Goal: Task Accomplishment & Management: Manage account settings

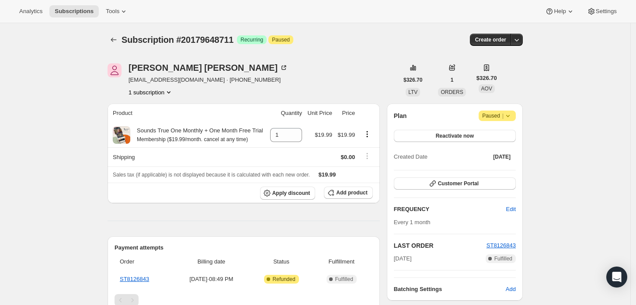
click at [512, 116] on icon at bounding box center [507, 115] width 9 height 9
click at [484, 136] on span "Cancel subscription" at bounding box center [500, 132] width 49 height 7
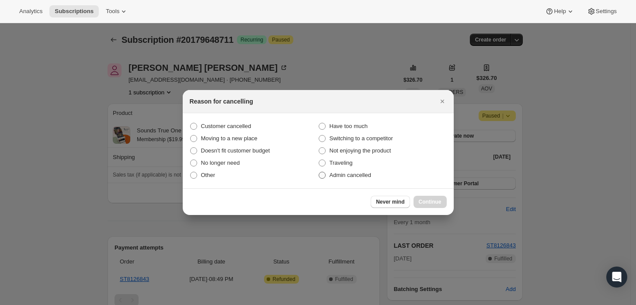
click at [339, 178] on span "Admin cancelled" at bounding box center [350, 175] width 42 height 7
click at [319, 172] on input "Admin cancelled" at bounding box center [319, 172] width 0 height 0
radio input "true"
drag, startPoint x: 434, startPoint y: 201, endPoint x: 420, endPoint y: 187, distance: 19.8
click at [433, 201] on span "Continue" at bounding box center [430, 201] width 23 height 7
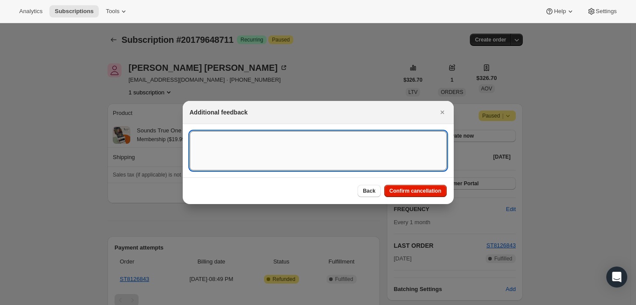
click at [371, 142] on textarea ":rbj:" at bounding box center [318, 150] width 257 height 39
type textarea "Customer cancelled main order."
click at [416, 188] on span "Confirm cancellation" at bounding box center [415, 190] width 52 height 7
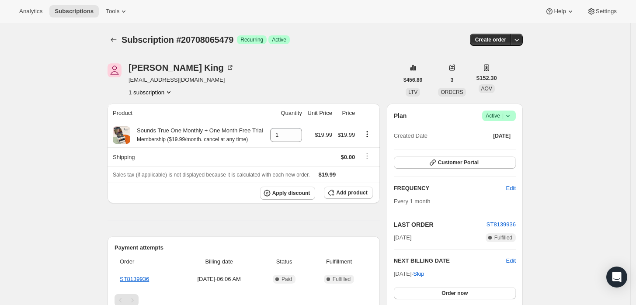
click at [508, 112] on icon at bounding box center [507, 115] width 9 height 9
click at [500, 145] on span "Cancel subscription" at bounding box center [501, 147] width 49 height 7
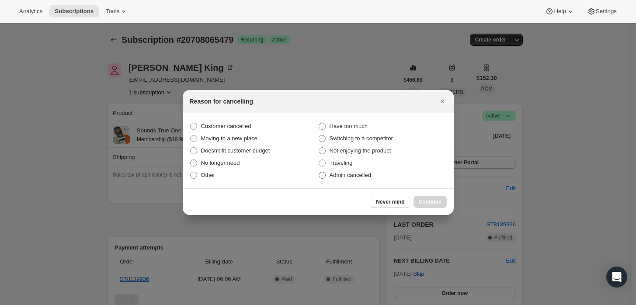
click at [357, 172] on span "Admin cancelled" at bounding box center [350, 175] width 42 height 7
click at [319, 172] on input "Admin cancelled" at bounding box center [319, 172] width 0 height 0
radio input "true"
click at [430, 203] on span "Continue" at bounding box center [430, 201] width 23 height 7
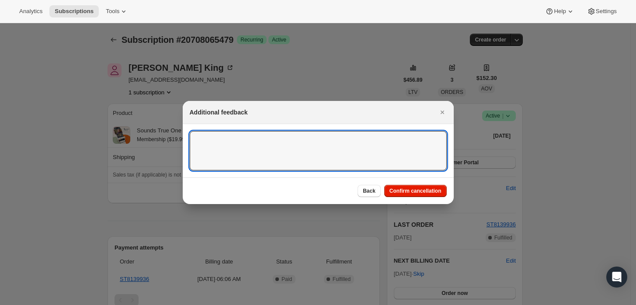
click at [377, 148] on textarea ":rbj:" at bounding box center [318, 150] width 257 height 39
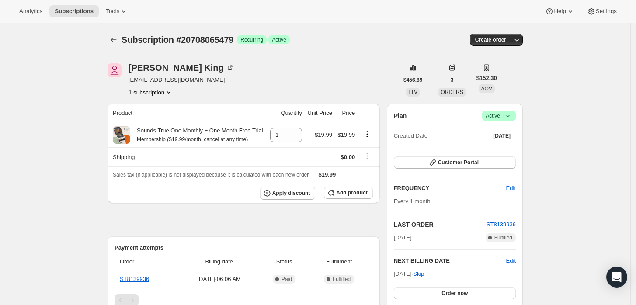
click at [511, 114] on icon at bounding box center [507, 115] width 9 height 9
drag, startPoint x: 509, startPoint y: 129, endPoint x: 504, endPoint y: 138, distance: 10.6
click at [508, 129] on span "Pause subscription" at bounding box center [501, 132] width 48 height 7
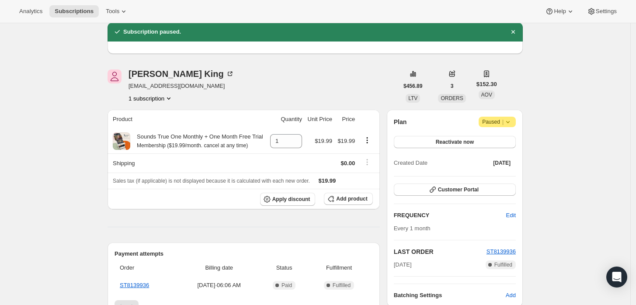
scroll to position [49, 0]
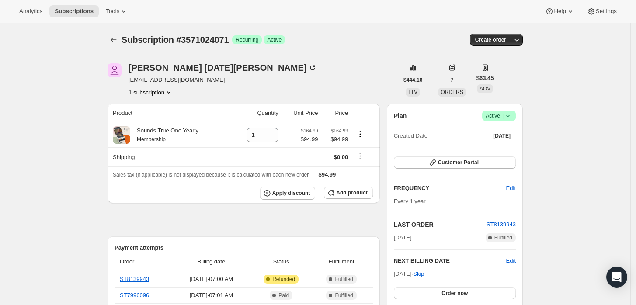
click at [508, 117] on icon at bounding box center [507, 115] width 9 height 9
click at [494, 155] on div "Pause subscription Cancel subscription" at bounding box center [502, 140] width 60 height 34
click at [492, 154] on button "Cancel subscription" at bounding box center [502, 148] width 55 height 14
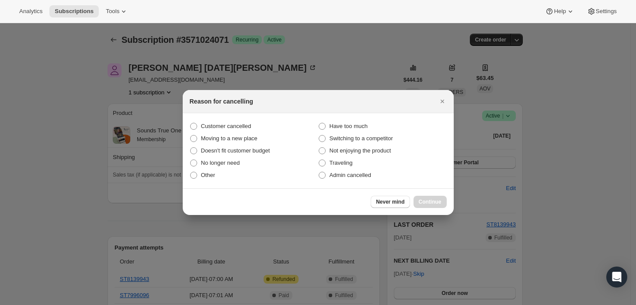
click at [354, 182] on section "Customer cancelled Have too much Moving to a new place Switching to a competito…" at bounding box center [318, 150] width 271 height 75
click at [350, 177] on span "Admin cancelled" at bounding box center [350, 175] width 42 height 7
click at [319, 172] on input "Admin cancelled" at bounding box center [319, 172] width 0 height 0
radio input "true"
click at [425, 205] on button "Continue" at bounding box center [429, 202] width 33 height 12
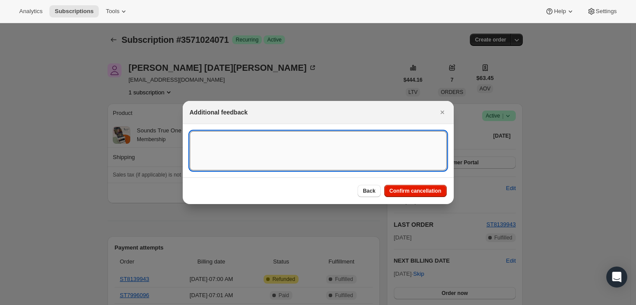
click at [348, 152] on textarea ":rbk:" at bounding box center [318, 150] width 257 height 39
type textarea "Custmoer"
type textarea "Customer requested cancellation and refund."
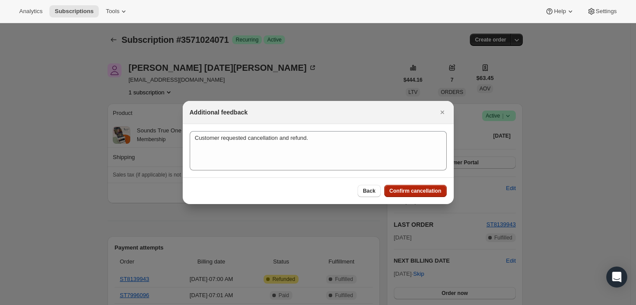
click at [395, 186] on button "Confirm cancellation" at bounding box center [415, 191] width 62 height 12
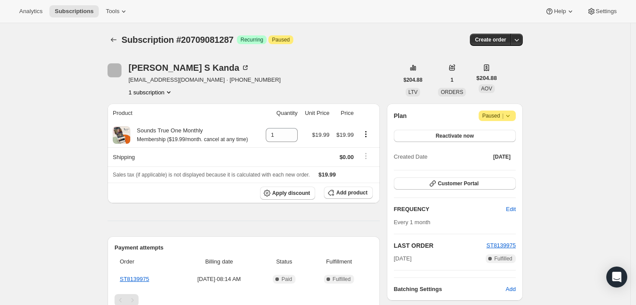
click at [500, 112] on span "Paused |" at bounding box center [497, 115] width 30 height 9
click at [478, 132] on span "Cancel subscription" at bounding box center [500, 132] width 49 height 7
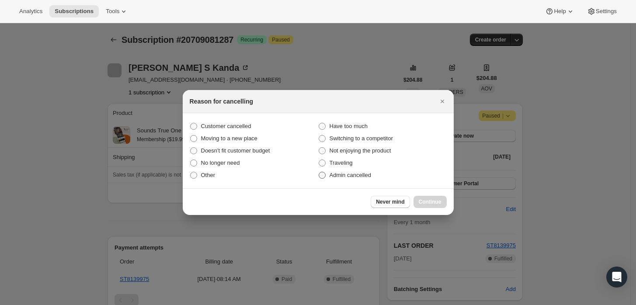
click at [343, 176] on span "Admin cancelled" at bounding box center [350, 175] width 42 height 7
click at [319, 172] on input "Admin cancelled" at bounding box center [319, 172] width 0 height 0
radio input "true"
click at [426, 198] on button "Continue" at bounding box center [429, 202] width 33 height 12
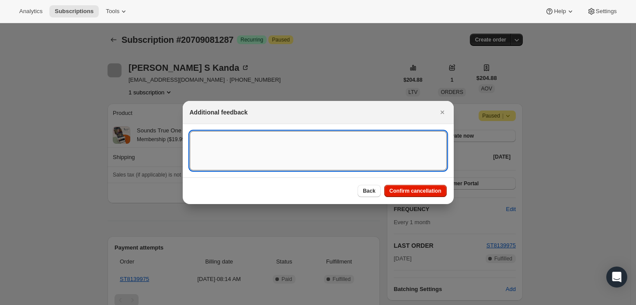
click at [368, 149] on textarea ":rbh:" at bounding box center [318, 150] width 257 height 39
type textarea "Customer requested cancellation."
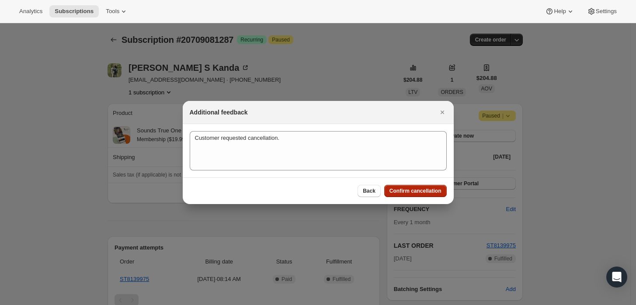
click at [417, 186] on button "Confirm cancellation" at bounding box center [415, 191] width 62 height 12
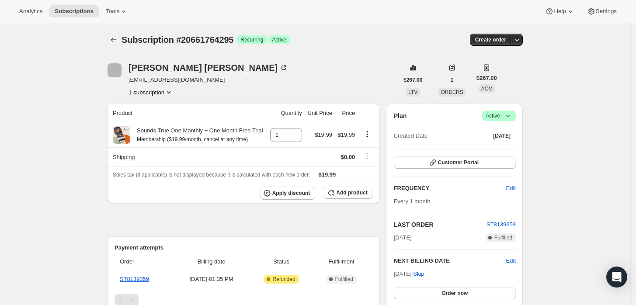
click at [512, 118] on icon at bounding box center [507, 115] width 9 height 9
click at [490, 148] on span "Cancel subscription" at bounding box center [501, 147] width 49 height 7
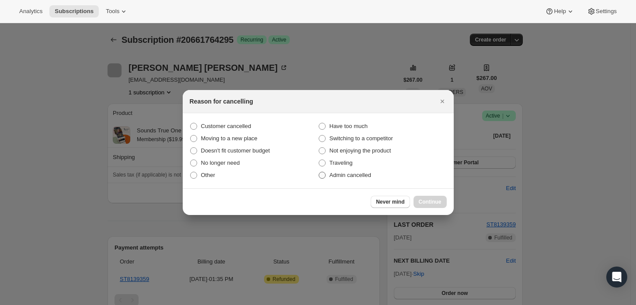
click at [356, 176] on span "Admin cancelled" at bounding box center [350, 175] width 42 height 7
click at [319, 172] on input "Admin cancelled" at bounding box center [319, 172] width 0 height 0
radio input "true"
drag, startPoint x: 434, startPoint y: 201, endPoint x: 409, endPoint y: 177, distance: 34.9
click at [434, 201] on span "Continue" at bounding box center [430, 201] width 23 height 7
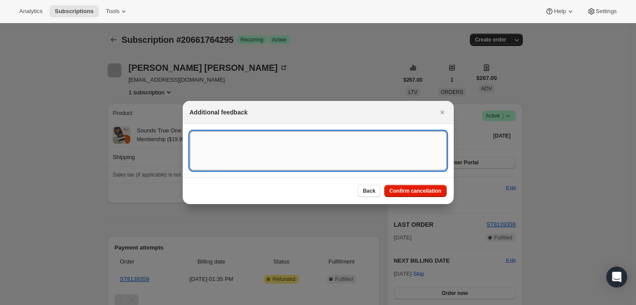
click at [380, 162] on textarea ":rbj:" at bounding box center [318, 150] width 257 height 39
type textarea "customer cancelled main order."
click at [418, 191] on span "Confirm cancellation" at bounding box center [415, 190] width 52 height 7
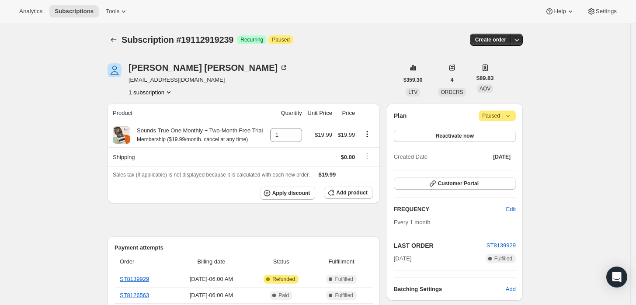
click at [503, 112] on span "|" at bounding box center [502, 115] width 1 height 7
click at [489, 138] on button "Cancel subscription" at bounding box center [500, 133] width 55 height 14
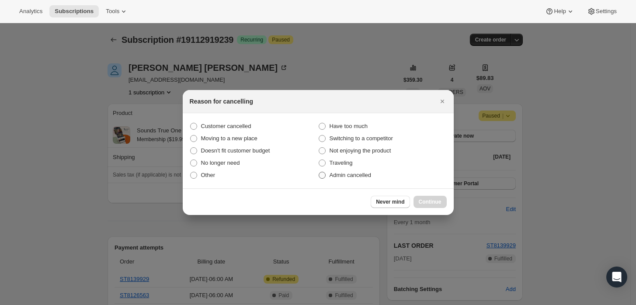
click at [342, 170] on label "Admin cancelled" at bounding box center [382, 175] width 128 height 12
click at [319, 172] on input "Admin cancelled" at bounding box center [319, 172] width 0 height 0
radio input "true"
drag, startPoint x: 421, startPoint y: 197, endPoint x: 395, endPoint y: 188, distance: 28.2
click at [422, 197] on button "Continue" at bounding box center [429, 202] width 33 height 12
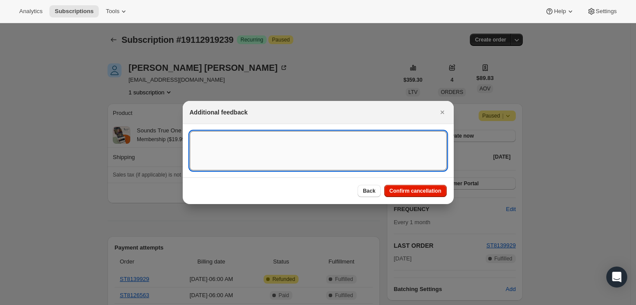
click at [365, 164] on textarea ":rbh:" at bounding box center [318, 150] width 257 height 39
type textarea "Customer requested cancellation and refund."
click at [405, 190] on span "Confirm cancellation" at bounding box center [415, 190] width 52 height 7
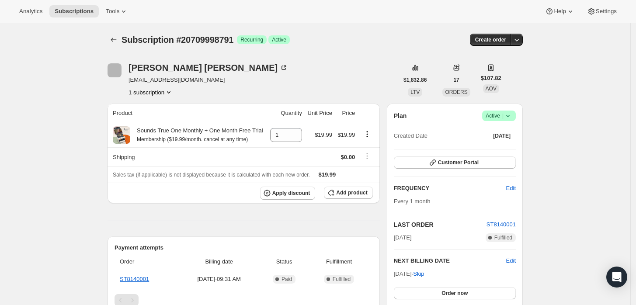
click at [507, 120] on icon at bounding box center [507, 115] width 9 height 9
click at [497, 146] on span "Cancel subscription" at bounding box center [501, 147] width 49 height 7
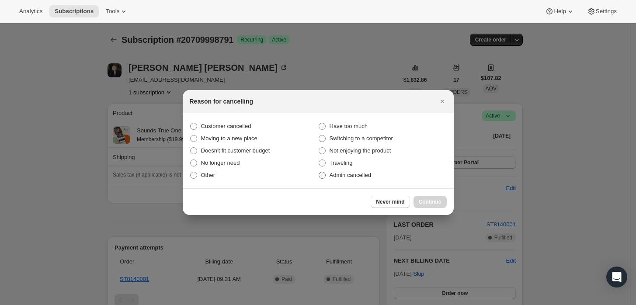
click at [350, 179] on label "Admin cancelled" at bounding box center [382, 175] width 128 height 12
click at [319, 172] on input "Admin cancelled" at bounding box center [319, 172] width 0 height 0
radio input "true"
click at [429, 204] on span "Continue" at bounding box center [430, 201] width 23 height 7
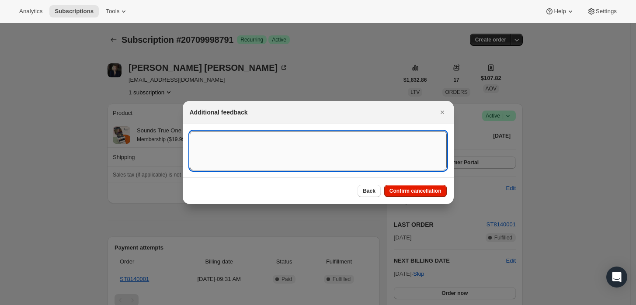
click at [390, 155] on textarea ":rbj:" at bounding box center [318, 150] width 257 height 39
type textarea "Customer requested cancellation."
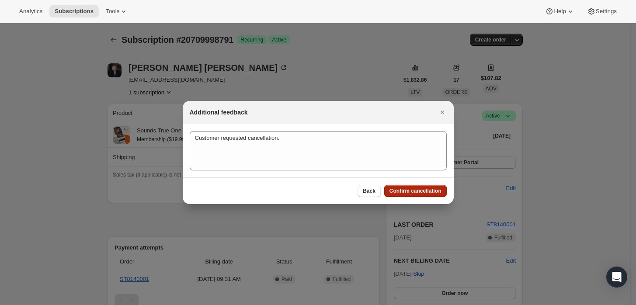
click at [413, 189] on span "Confirm cancellation" at bounding box center [415, 190] width 52 height 7
